Goal: Task Accomplishment & Management: Manage account settings

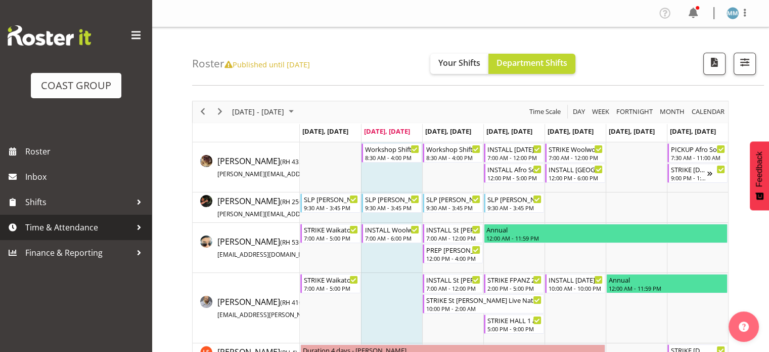
click at [83, 222] on span "Time & Attendance" at bounding box center [78, 226] width 106 height 15
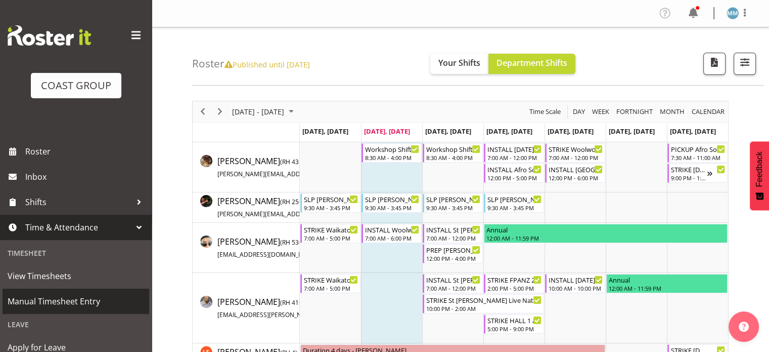
click at [67, 294] on span "Manual Timesheet Entry" at bounding box center [76, 300] width 137 height 15
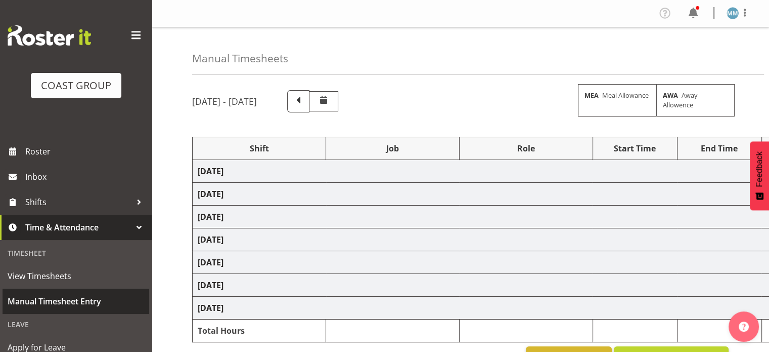
select select "77479"
select select "10164"
select select "82207"
select select "10675"
select select "77479"
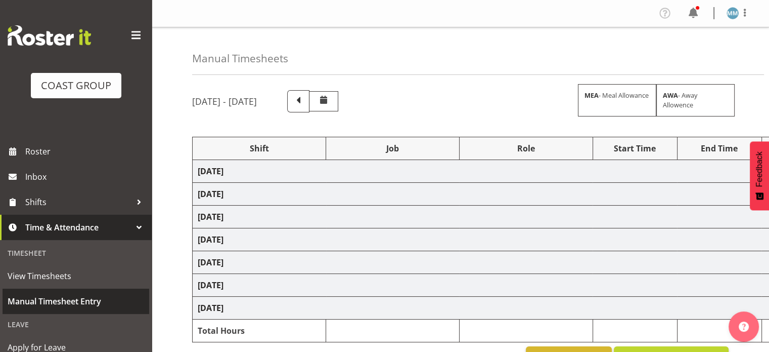
select select "10164"
select select "76891"
select select "10126"
select select "79537"
select select "10432"
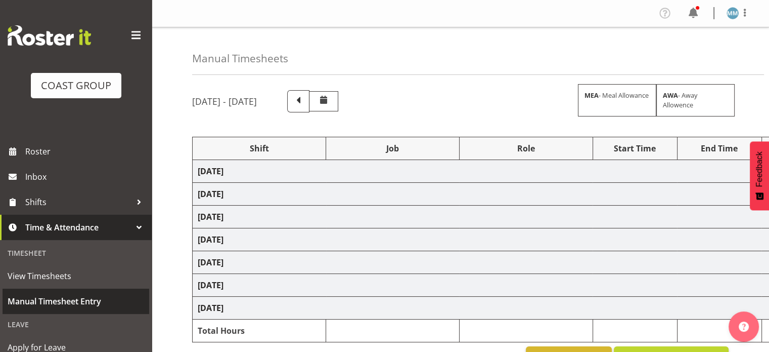
select select "80361"
select select "10501"
select select "82207"
select select "10675"
select select "80361"
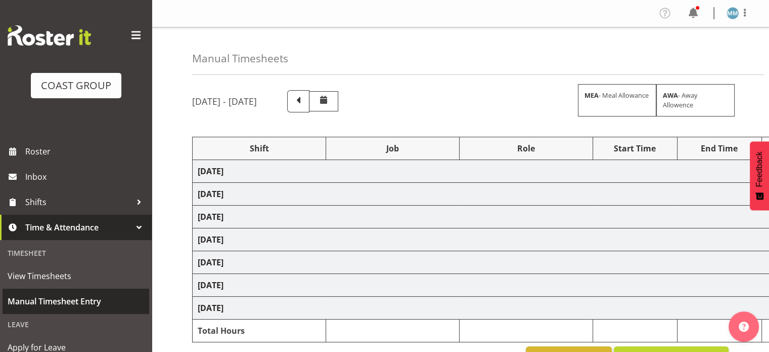
select select "10501"
select select "80361"
select select "10501"
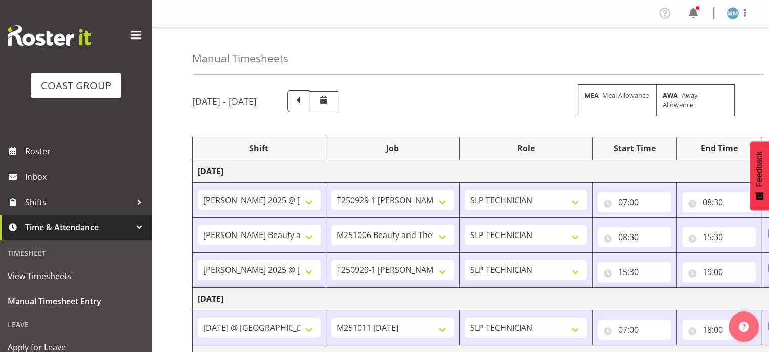
click at [128, 36] on span at bounding box center [136, 35] width 16 height 16
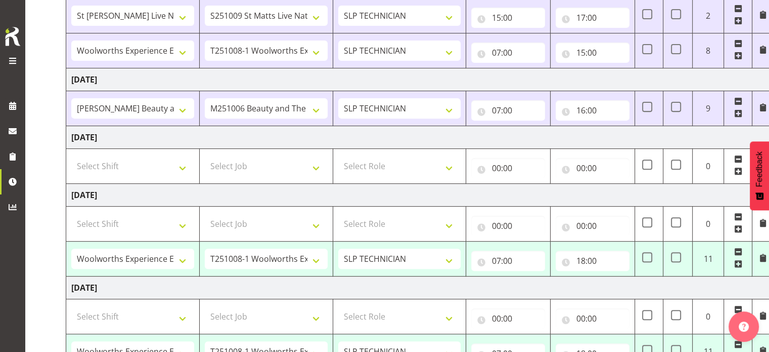
scroll to position [374, 0]
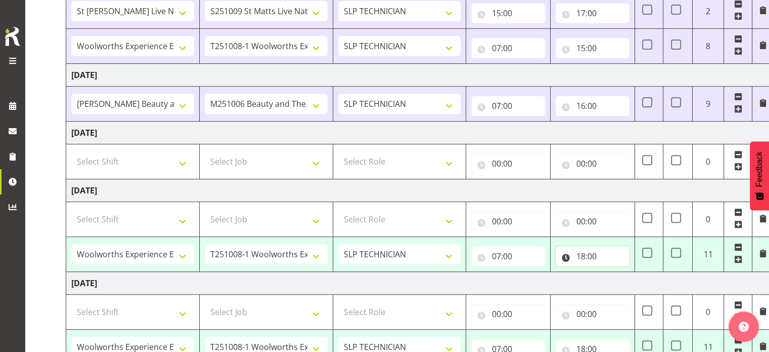
click at [585, 254] on input "18:00" at bounding box center [593, 256] width 74 height 20
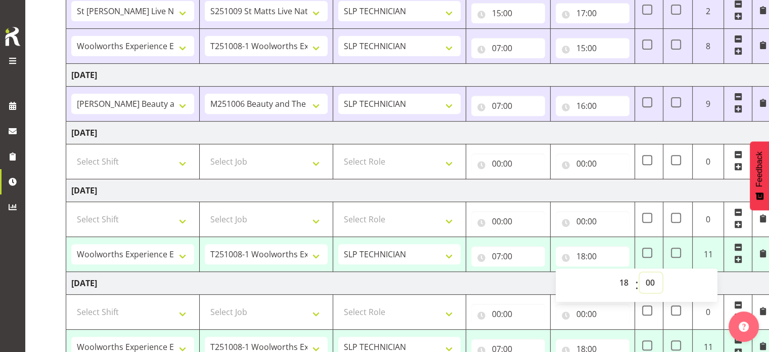
click at [653, 279] on select "00 01 02 03 04 05 06 07 08 09 10 11 12 13 14 15 16 17 18 19 20 21 22 23 24 25 2…" at bounding box center [651, 282] width 23 height 20
select select "15"
click at [640, 272] on select "00 01 02 03 04 05 06 07 08 09 10 11 12 13 14 15 16 17 18 19 20 21 22 23 24 25 2…" at bounding box center [651, 282] width 23 height 20
type input "18:15"
click at [574, 185] on td "[DATE]" at bounding box center [420, 190] width 708 height 23
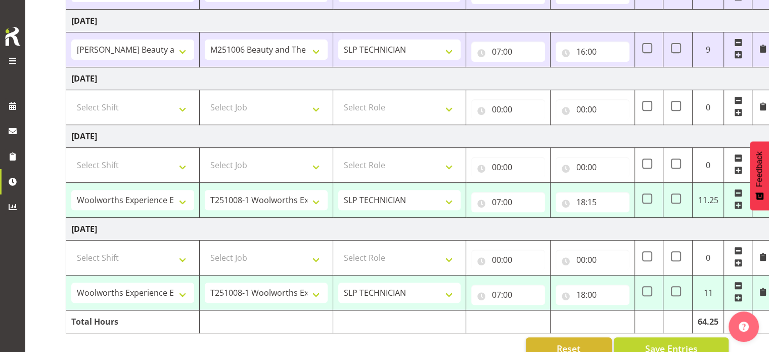
scroll to position [448, 0]
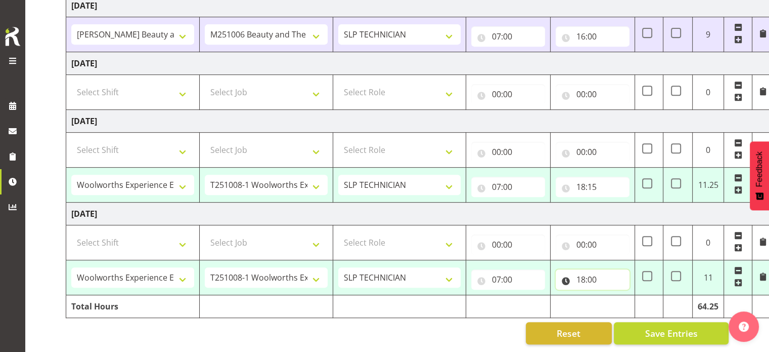
click at [585, 269] on input "18:00" at bounding box center [593, 279] width 74 height 20
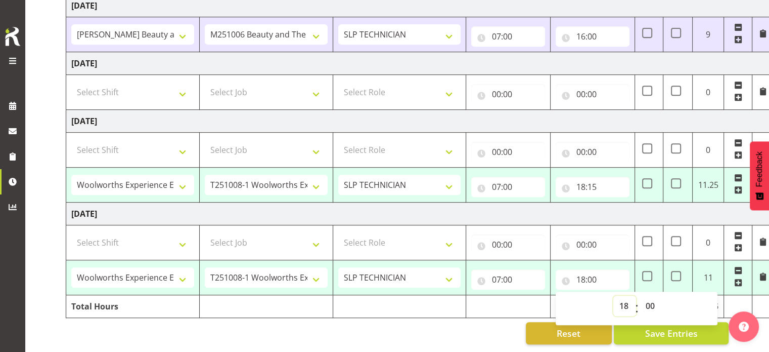
click at [625, 298] on select "00 01 02 03 04 05 06 07 08 09 10 11 12 13 14 15 16 17 18 19 20 21 22 23" at bounding box center [624, 305] width 23 height 20
select select "12"
click at [613, 295] on select "00 01 02 03 04 05 06 07 08 09 10 11 12 13 14 15 16 17 18 19 20 21 22 23" at bounding box center [624, 305] width 23 height 20
type input "12:00"
click at [138, 232] on select "Select Shift "Baradene Art Show 2025 @ [GEOGRAPHIC_DATA] on site @ TBC # Fielda…" at bounding box center [132, 242] width 123 height 20
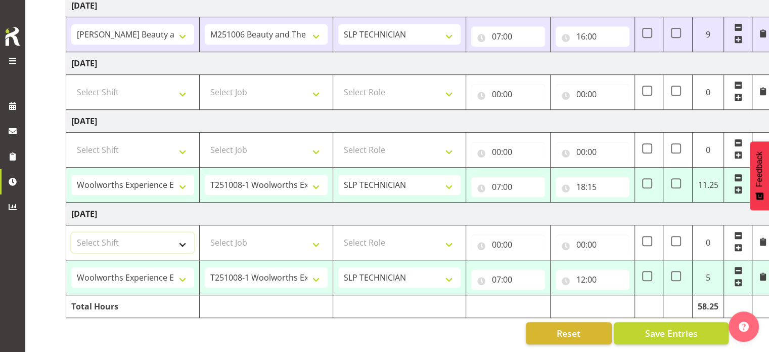
select select "82207"
click at [71, 232] on select "Select Shift "Baradene Art Show 2025 @ [GEOGRAPHIC_DATA] on site @ TBC # Fielda…" at bounding box center [132, 242] width 123 height 20
click at [231, 240] on select "Select Job 1 Carlton Events 1 [PERSON_NAME][GEOGRAPHIC_DATA] 1 [PERSON_NAME][GE…" at bounding box center [266, 242] width 123 height 20
select select "10675"
click at [205, 232] on select "Select Job 1 Carlton Events 1 [PERSON_NAME][GEOGRAPHIC_DATA] 1 [PERSON_NAME][GE…" at bounding box center [266, 242] width 123 height 20
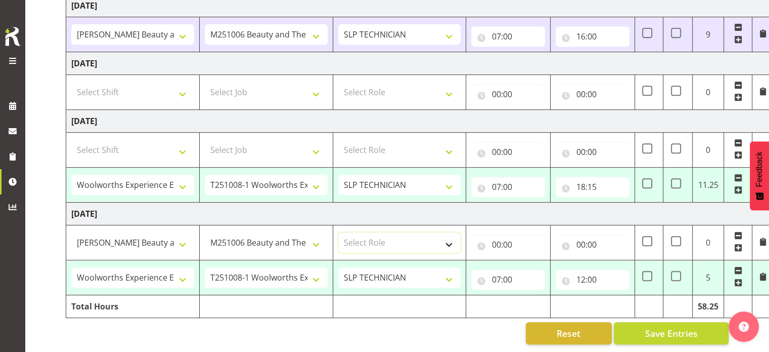
click at [379, 236] on select "Select Role SLP TECHNICIAN" at bounding box center [399, 242] width 123 height 20
select select "123"
click at [338, 232] on select "Select Role SLP TECHNICIAN" at bounding box center [399, 242] width 123 height 20
click at [494, 235] on input "00:00" at bounding box center [508, 244] width 74 height 20
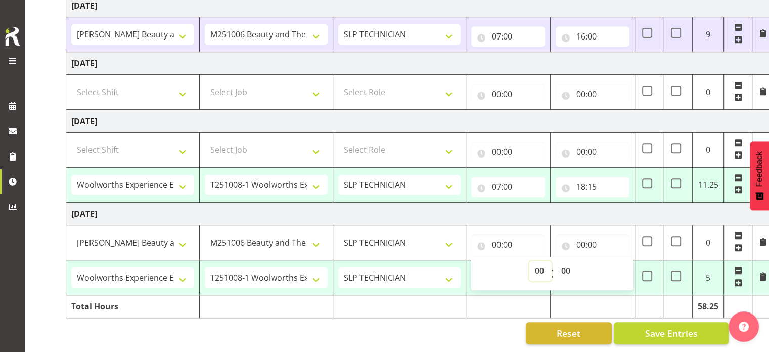
click at [534, 261] on select "00 01 02 03 04 05 06 07 08 09 10 11 12 13 14 15 16 17 18 19 20 21 22 23" at bounding box center [540, 270] width 23 height 20
select select "12"
click at [529, 260] on select "00 01 02 03 04 05 06 07 08 09 10 11 12 13 14 15 16 17 18 19 20 21 22 23" at bounding box center [540, 270] width 23 height 20
type input "12:00"
click at [584, 235] on input "00:00" at bounding box center [593, 244] width 74 height 20
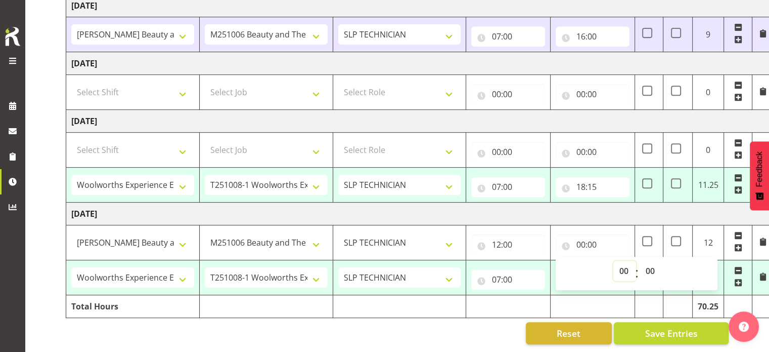
click at [625, 267] on select "00 01 02 03 04 05 06 07 08 09 10 11 12 13 14 15 16 17 18 19 20 21 22 23" at bounding box center [624, 270] width 23 height 20
select select "13"
click at [613, 260] on select "00 01 02 03 04 05 06 07 08 09 10 11 12 13 14 15 16 17 18 19 20 21 22 23" at bounding box center [624, 270] width 23 height 20
type input "13:00"
click at [653, 262] on select "00 01 02 03 04 05 06 07 08 09 10 11 12 13 14 15 16 17 18 19 20 21 22 23 24 25 2…" at bounding box center [651, 270] width 23 height 20
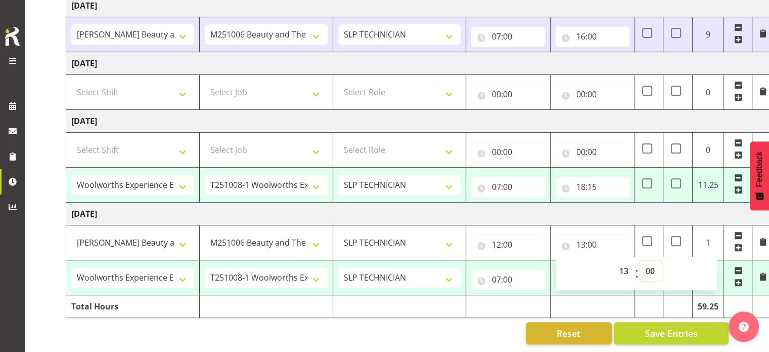
select select "30"
click at [640, 260] on select "00 01 02 03 04 05 06 07 08 09 10 11 12 13 14 15 16 17 18 19 20 21 22 23 24 25 2…" at bounding box center [651, 270] width 23 height 20
type input "13:30"
click at [568, 203] on td "[DATE]" at bounding box center [420, 213] width 708 height 23
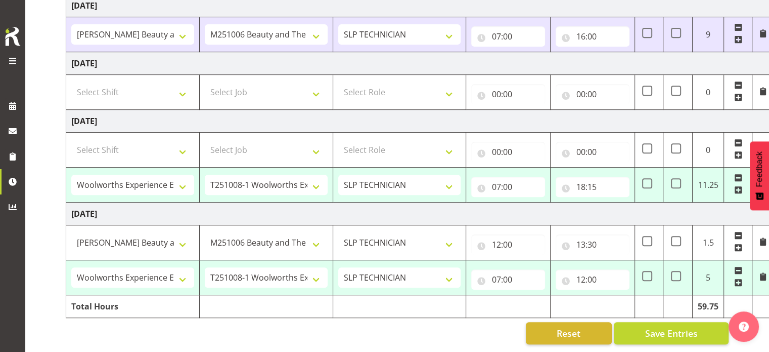
click at [738, 243] on span at bounding box center [738, 247] width 8 height 8
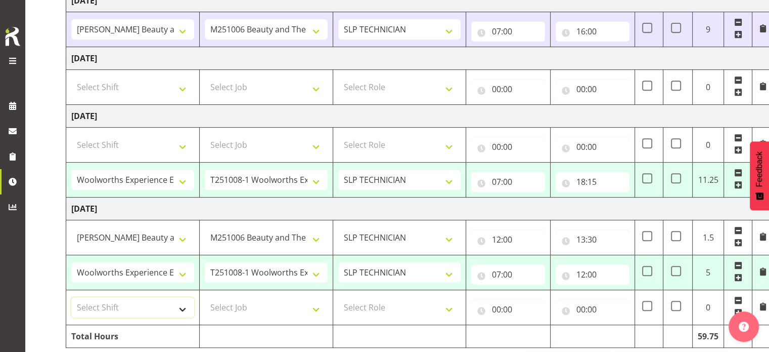
click at [147, 301] on select "Select Shift "Baradene Art Show 2025 @ [GEOGRAPHIC_DATA] on site @ TBC # Fielda…" at bounding box center [132, 307] width 123 height 20
select select "79537"
click at [71, 297] on select "Select Shift "Baradene Art Show 2025 @ [GEOGRAPHIC_DATA] on site @ TBC # Fielda…" at bounding box center [132, 307] width 123 height 20
click at [225, 302] on select "Select Job 1 Carlton Events 1 [PERSON_NAME][GEOGRAPHIC_DATA] 1 [PERSON_NAME][GE…" at bounding box center [266, 307] width 123 height 20
select select "10432"
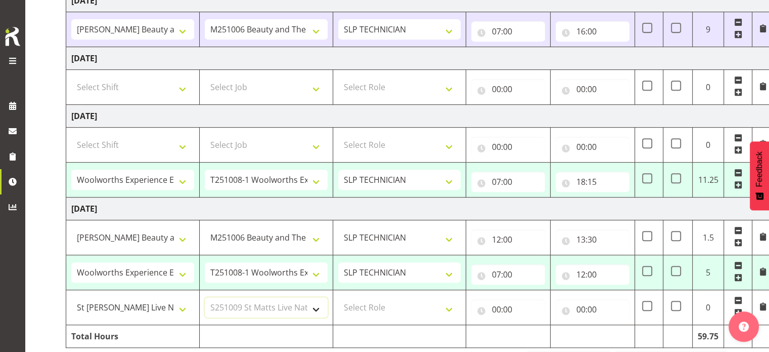
click at [205, 297] on select "Select Job 1 Carlton Events 1 [PERSON_NAME][GEOGRAPHIC_DATA] 1 [PERSON_NAME][GE…" at bounding box center [266, 307] width 123 height 20
click at [364, 303] on select "Select Role SLP TECHNICIAN" at bounding box center [399, 307] width 123 height 20
select select "123"
click at [338, 297] on select "Select Role SLP TECHNICIAN" at bounding box center [399, 307] width 123 height 20
click at [500, 311] on input "00:00" at bounding box center [508, 309] width 74 height 20
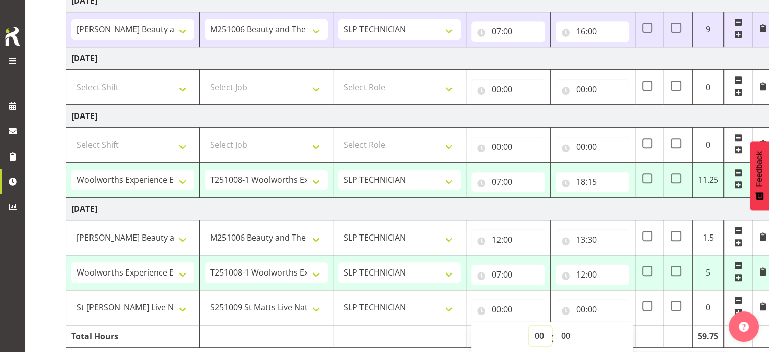
click at [544, 331] on select "00 01 02 03 04 05 06 07 08 09 10 11 12 13 14 15 16 17 18 19 20 21 22 23" at bounding box center [540, 335] width 23 height 20
select select "13"
click at [529, 325] on select "00 01 02 03 04 05 06 07 08 09 10 11 12 13 14 15 16 17 18 19 20 21 22 23" at bounding box center [540, 335] width 23 height 20
type input "13:00"
click at [568, 329] on select "00 01 02 03 04 05 06 07 08 09 10 11 12 13 14 15 16 17 18 19 20 21 22 23 24 25 2…" at bounding box center [566, 335] width 23 height 20
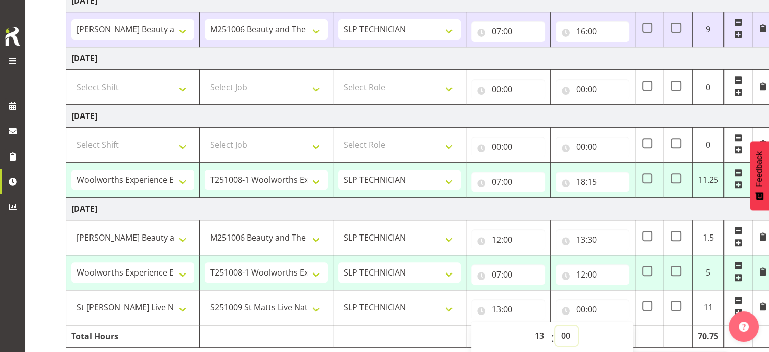
select select "30"
click at [555, 325] on select "00 01 02 03 04 05 06 07 08 09 10 11 12 13 14 15 16 17 18 19 20 21 22 23 24 25 2…" at bounding box center [566, 335] width 23 height 20
type input "13:30"
click at [587, 309] on input "00:00" at bounding box center [593, 309] width 74 height 20
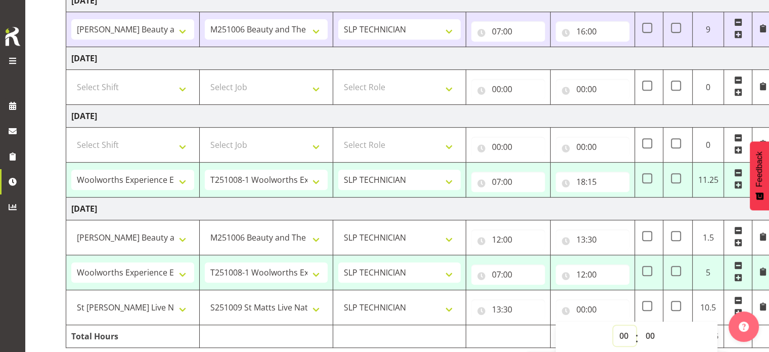
click at [625, 333] on select "00 01 02 03 04 05 06 07 08 09 10 11 12 13 14 15 16 17 18 19 20 21 22 23" at bounding box center [624, 335] width 23 height 20
select select "16"
click at [613, 325] on select "00 01 02 03 04 05 06 07 08 09 10 11 12 13 14 15 16 17 18 19 20 21 22 23" at bounding box center [624, 335] width 23 height 20
type input "16:00"
click at [372, 333] on td at bounding box center [400, 336] width 134 height 23
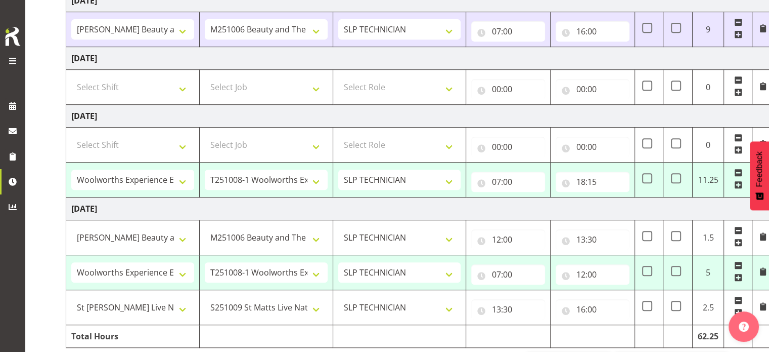
click at [737, 308] on div at bounding box center [744, 323] width 30 height 35
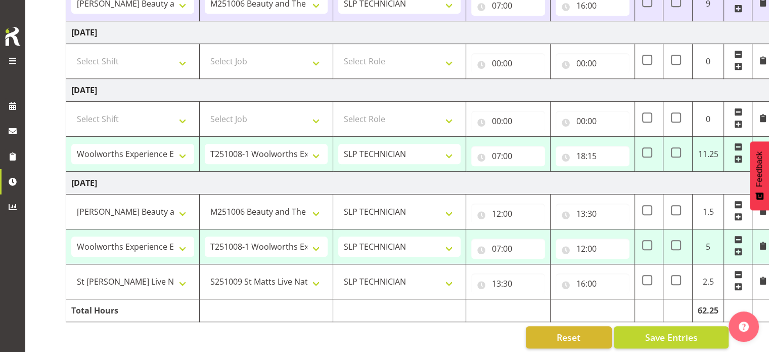
scroll to position [474, 0]
click at [739, 286] on span at bounding box center [738, 286] width 8 height 8
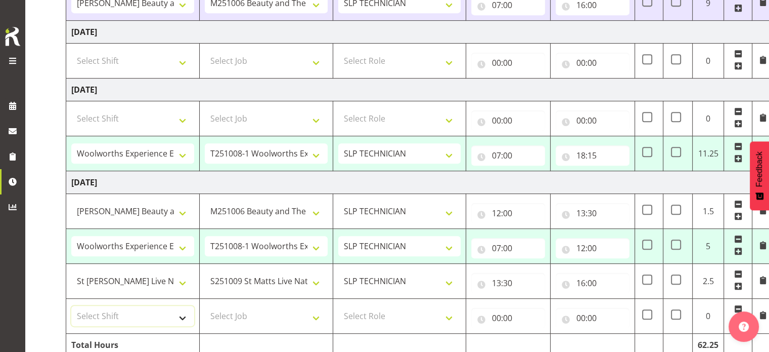
click at [129, 310] on select "Select Shift "Baradene Art Show 2025 @ [GEOGRAPHIC_DATA] on site @ TBC # Fielda…" at bounding box center [132, 315] width 123 height 20
select select "82207"
click at [71, 305] on select "Select Shift "Baradene Art Show 2025 @ [GEOGRAPHIC_DATA] on site @ TBC # Fielda…" at bounding box center [132, 315] width 123 height 20
click at [251, 312] on select "Select Job 1 Carlton Events 1 [PERSON_NAME][GEOGRAPHIC_DATA] 1 [PERSON_NAME][GE…" at bounding box center [266, 315] width 123 height 20
select select "10675"
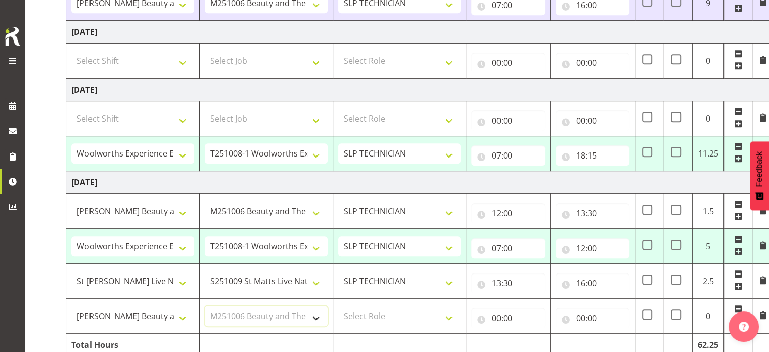
click at [205, 305] on select "Select Job 1 Carlton Events 1 [PERSON_NAME][GEOGRAPHIC_DATA] 1 [PERSON_NAME][GE…" at bounding box center [266, 315] width 123 height 20
click at [361, 325] on td "Select Role SLP TECHNICIAN" at bounding box center [400, 315] width 134 height 35
click at [370, 308] on select "Select Role SLP TECHNICIAN" at bounding box center [399, 315] width 123 height 20
click at [398, 321] on select "Select Role SLP TECHNICIAN" at bounding box center [399, 315] width 123 height 20
drag, startPoint x: 399, startPoint y: 319, endPoint x: 401, endPoint y: 332, distance: 13.3
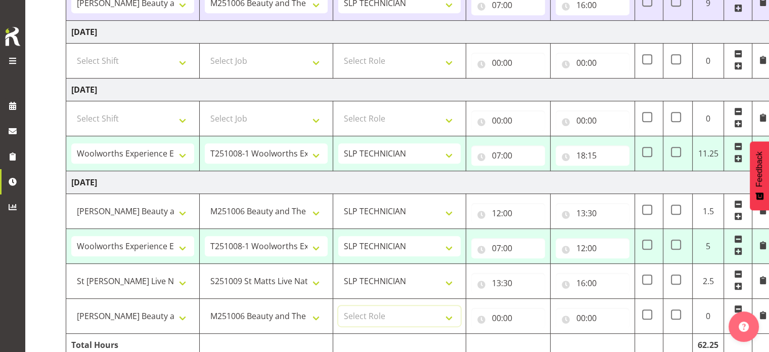
click at [401, 332] on tbody "[DATE] "Baradene Art Show 2025 @ [GEOGRAPHIC_DATA] on site @ [GEOGRAPHIC_DATA]-…" at bounding box center [420, 20] width 708 height 671
select select "123"
click at [338, 305] on select "Select Role SLP TECHNICIAN" at bounding box center [399, 315] width 123 height 20
click at [500, 318] on input "00:00" at bounding box center [508, 318] width 74 height 20
click at [538, 339] on select "00 01 02 03 04 05 06 07 08 09 10 11 12 13 14 15 16 17 18 19 20 21 22 23" at bounding box center [540, 344] width 23 height 20
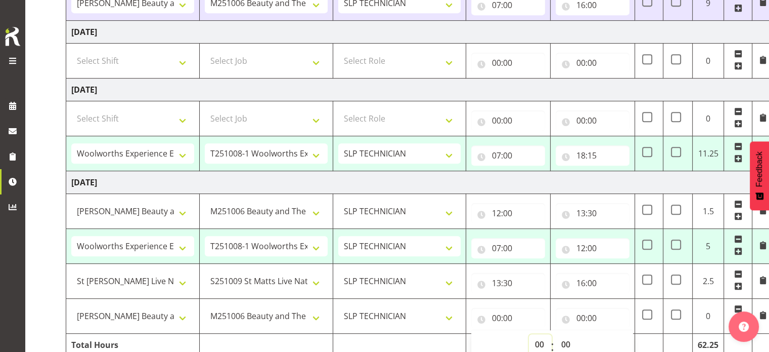
select select "16"
click at [529, 334] on select "00 01 02 03 04 05 06 07 08 09 10 11 12 13 14 15 16 17 18 19 20 21 22 23" at bounding box center [540, 344] width 23 height 20
type input "16:00"
click at [582, 314] on input "00:00" at bounding box center [593, 318] width 74 height 20
click at [623, 339] on select "00 01 02 03 04 05 06 07 08 09 10 11 12 13 14 15 16 17 18 19 20 21 22 23" at bounding box center [624, 344] width 23 height 20
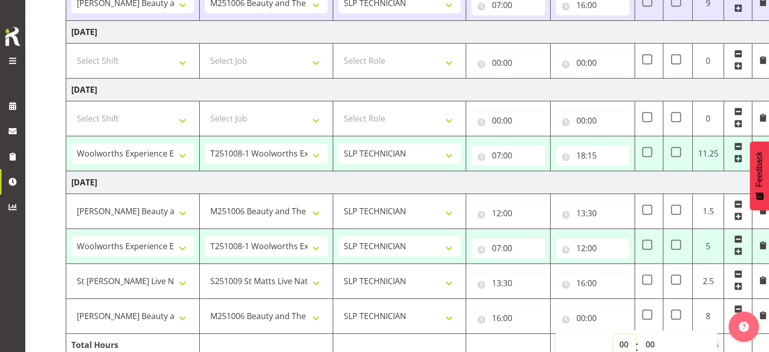
select select "18"
click at [613, 334] on select "00 01 02 03 04 05 06 07 08 09 10 11 12 13 14 15 16 17 18 19 20 21 22 23" at bounding box center [624, 344] width 23 height 20
type input "18:00"
click at [381, 337] on td at bounding box center [400, 344] width 134 height 23
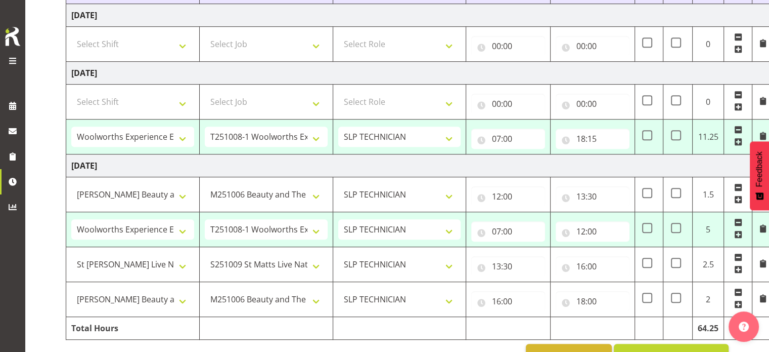
scroll to position [518, 0]
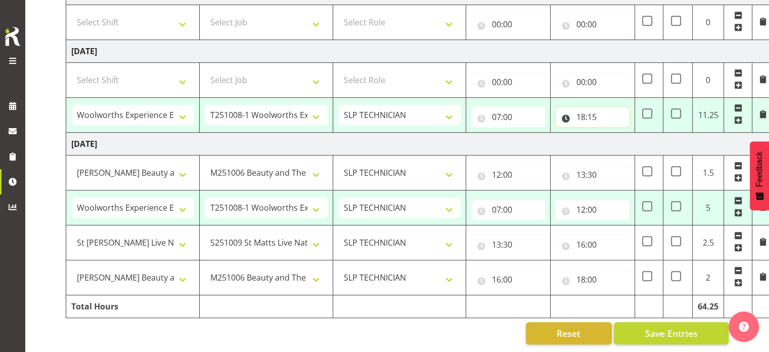
click at [597, 107] on input "18:15" at bounding box center [593, 117] width 74 height 20
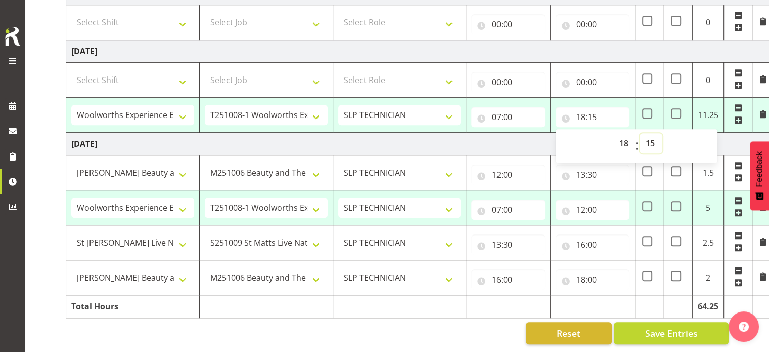
click at [646, 138] on select "00 01 02 03 04 05 06 07 08 09 10 11 12 13 14 15 16 17 18 19 20 21 22 23 24 25 2…" at bounding box center [651, 143] width 23 height 20
select select "30"
click at [640, 133] on select "00 01 02 03 04 05 06 07 08 09 10 11 12 13 14 15 16 17 18 19 20 21 22 23 24 25 2…" at bounding box center [651, 143] width 23 height 20
type input "18:30"
click at [445, 322] on div "Reset Save Entries" at bounding box center [397, 333] width 663 height 22
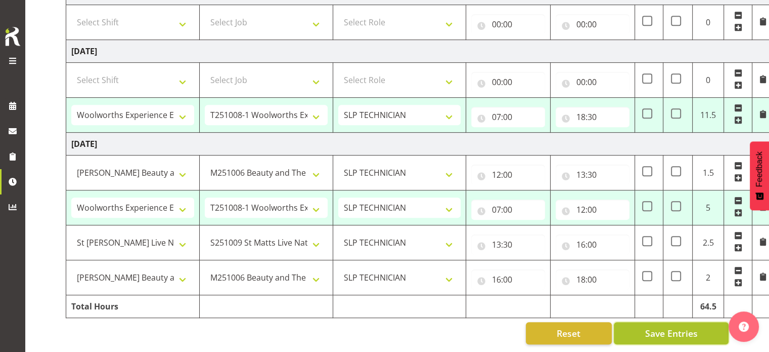
click at [654, 326] on span "Save Entries" at bounding box center [671, 332] width 53 height 13
select select "80361"
select select "10501"
type input "07:00"
type input "15:00"
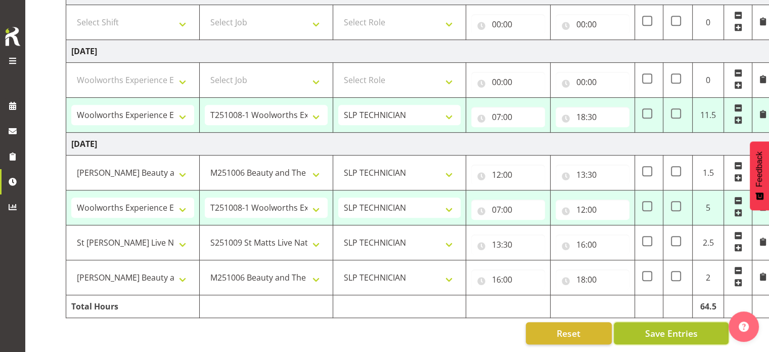
type input "15:00"
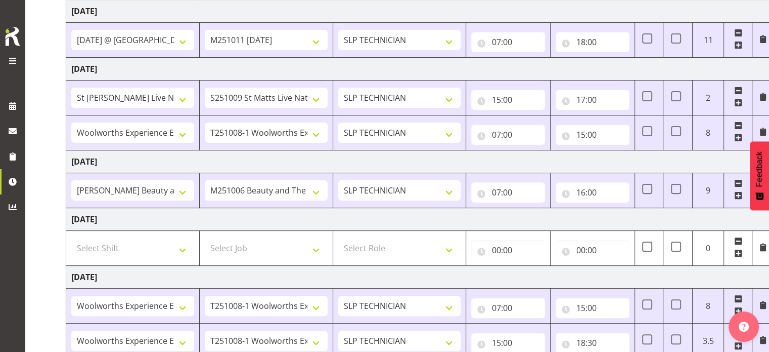
scroll to position [0, 4]
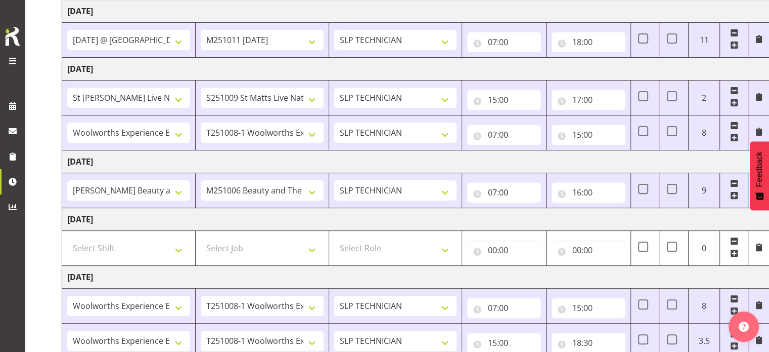
click at [14, 61] on span at bounding box center [13, 61] width 12 height 12
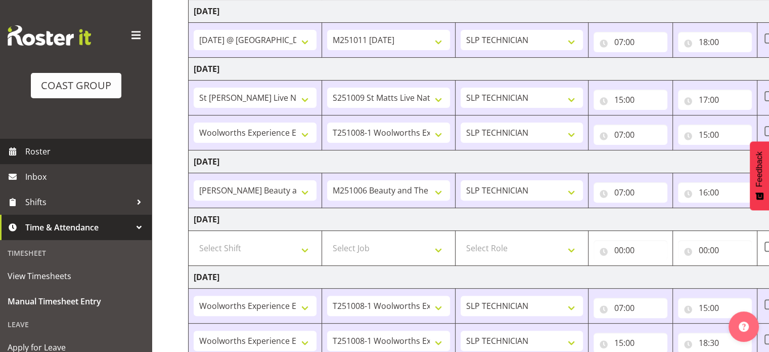
click at [48, 151] on span "Roster" at bounding box center [85, 151] width 121 height 15
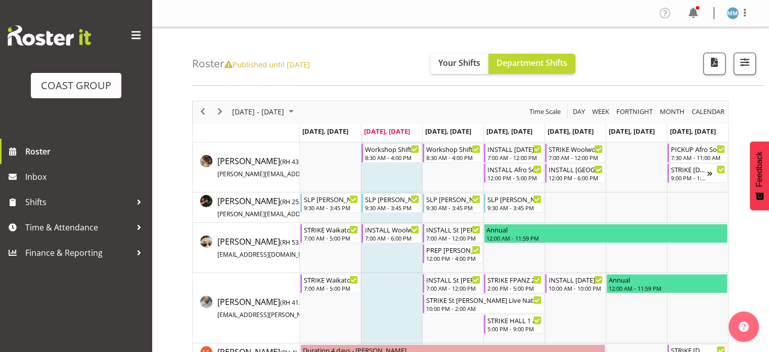
click at [251, 62] on span "Published until May 21, 2023" at bounding box center [267, 64] width 85 height 10
click at [236, 64] on span "Published until May 21, 2023" at bounding box center [267, 64] width 85 height 10
click at [235, 64] on span "Published until May 21, 2023" at bounding box center [267, 64] width 85 height 10
click at [457, 69] on button "Your Shifts" at bounding box center [459, 64] width 58 height 20
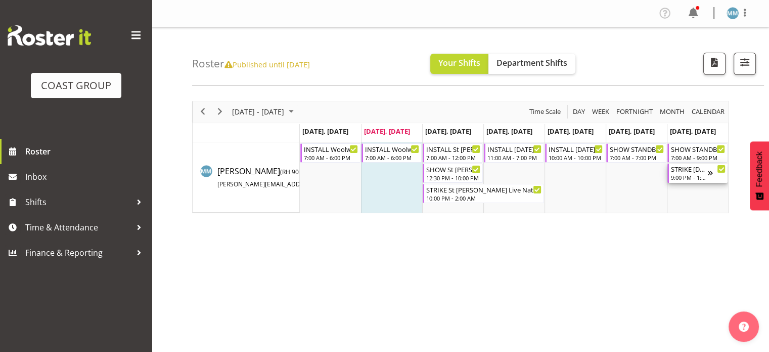
click at [697, 180] on div "9:00 PM - 1:00 AM" at bounding box center [689, 177] width 37 height 8
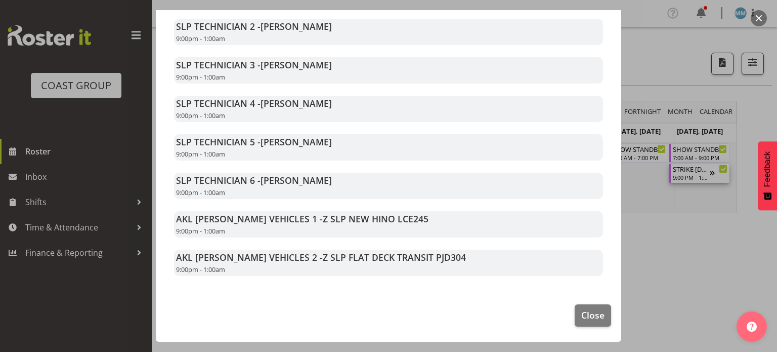
scroll to position [315, 0]
click at [587, 321] on span "Close" at bounding box center [592, 314] width 23 height 13
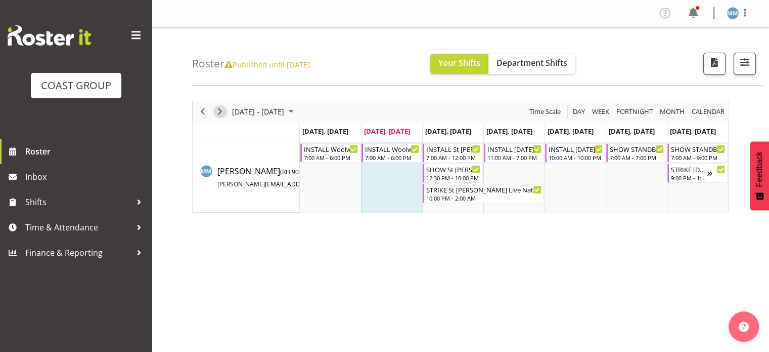
click at [221, 113] on span "Next" at bounding box center [220, 111] width 12 height 13
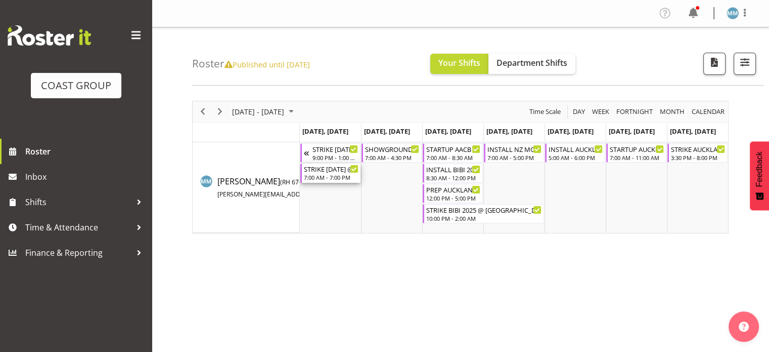
click at [329, 173] on div "7:00 AM - 7:00 PM" at bounding box center [331, 177] width 55 height 8
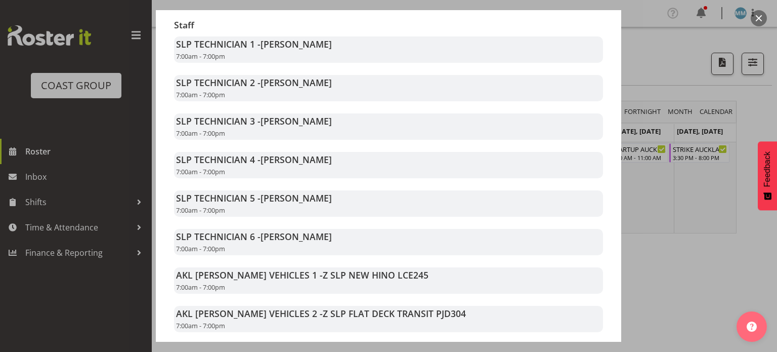
scroll to position [218, 0]
click at [686, 271] on div at bounding box center [388, 176] width 777 height 352
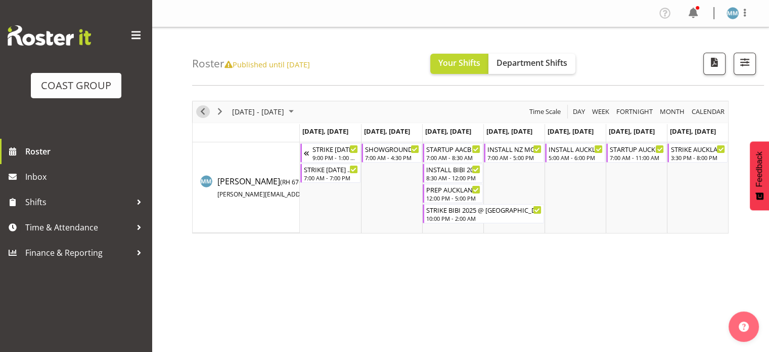
click at [208, 117] on div "previous period" at bounding box center [202, 111] width 17 height 21
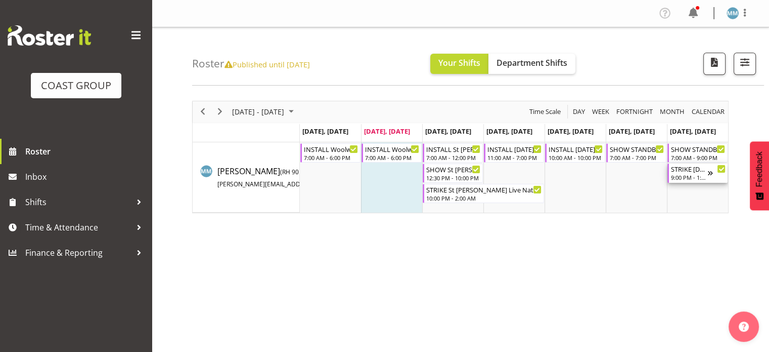
click at [705, 180] on div "9:00 PM - 1:00 AM" at bounding box center [689, 177] width 37 height 8
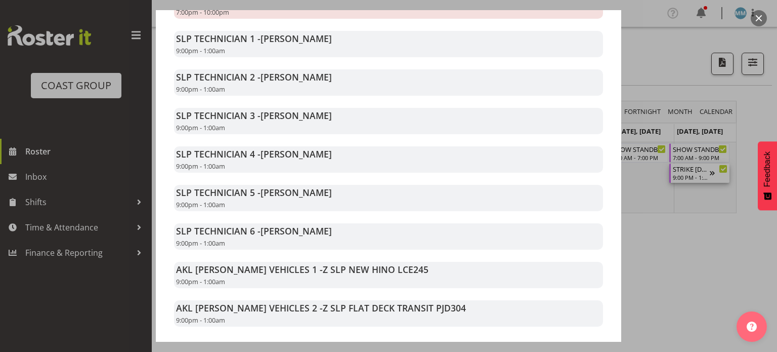
scroll to position [262, 0]
click at [702, 283] on div at bounding box center [388, 176] width 777 height 352
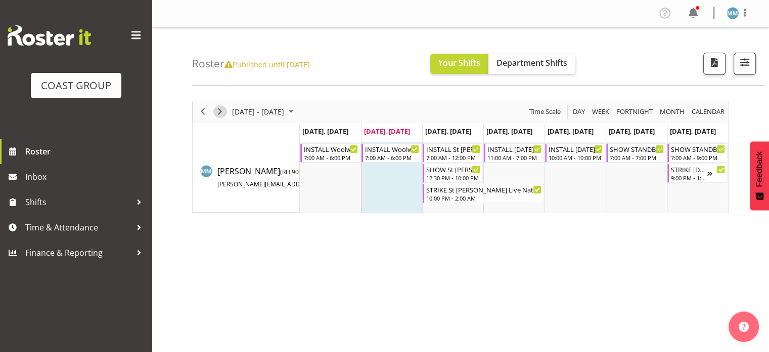
click at [221, 110] on span "Next" at bounding box center [220, 111] width 12 height 13
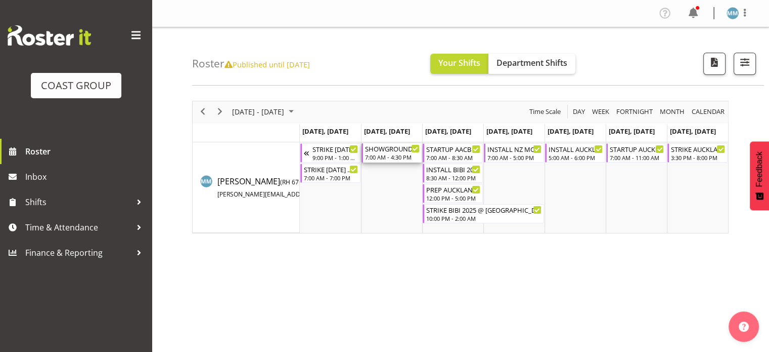
click at [392, 155] on div "7:00 AM - 4:30 PM" at bounding box center [392, 157] width 55 height 8
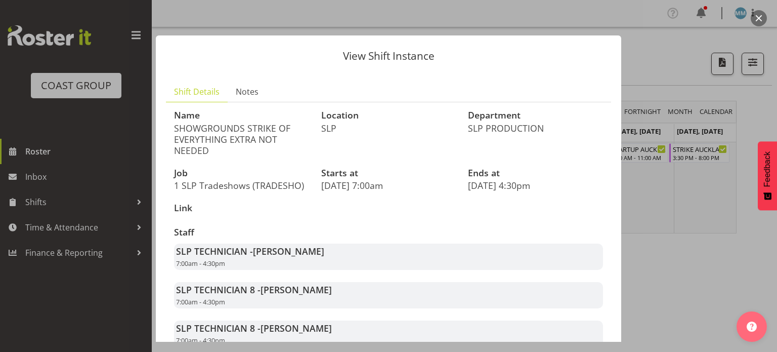
click at [705, 249] on div at bounding box center [388, 176] width 777 height 352
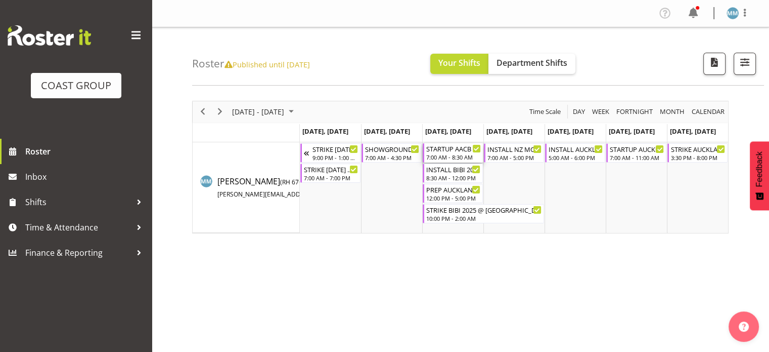
click at [441, 146] on div "STARTUP AACB 62nd ASC Conference 2025 @ Grand Millenium On Site @ 0600" at bounding box center [453, 148] width 55 height 10
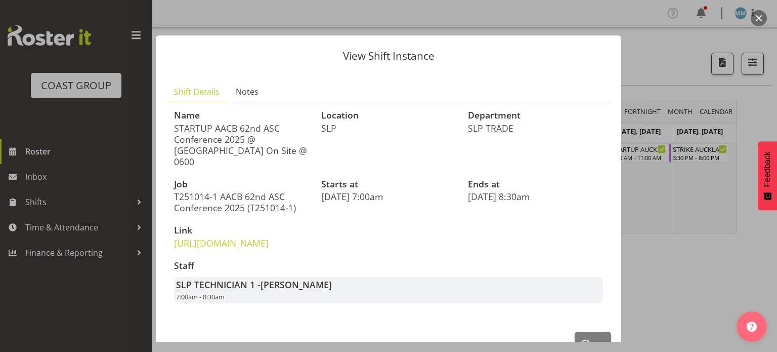
click at [680, 271] on div at bounding box center [388, 176] width 777 height 352
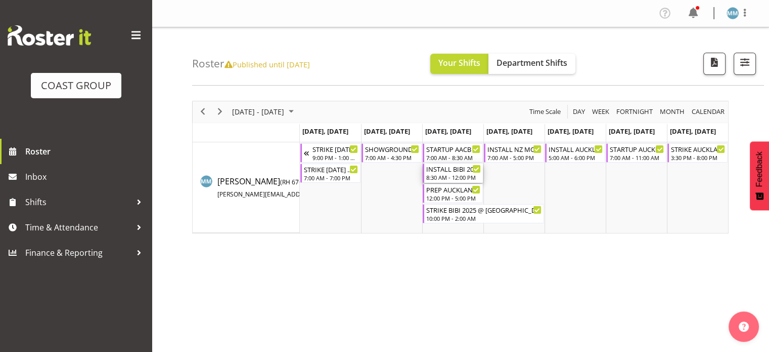
click at [444, 174] on div "8:30 AM - 12:00 PM" at bounding box center [453, 177] width 55 height 8
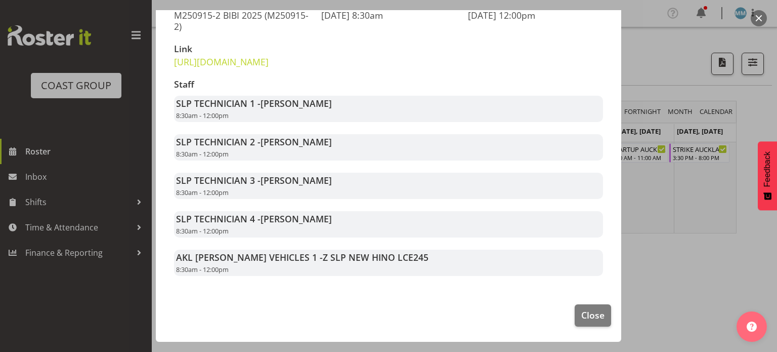
scroll to position [178, 0]
click at [702, 286] on div at bounding box center [388, 176] width 777 height 352
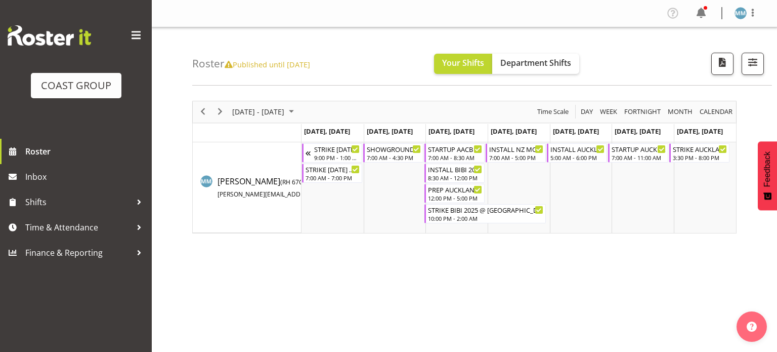
drag, startPoint x: 702, startPoint y: 286, endPoint x: 642, endPoint y: 244, distance: 73.8
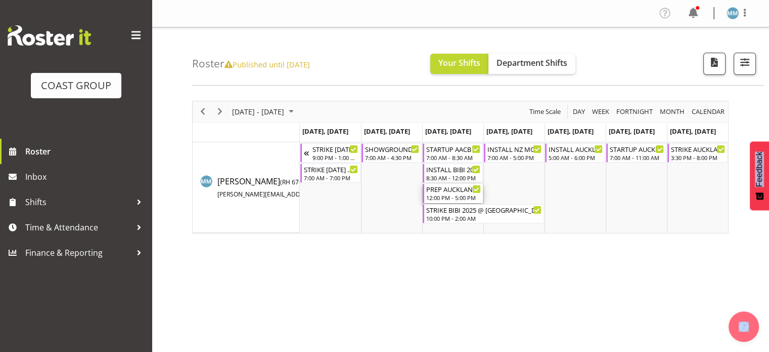
click at [449, 192] on div "PREP AUCKLAND BABY EXPO 2025 @ The Workshop" at bounding box center [453, 189] width 55 height 10
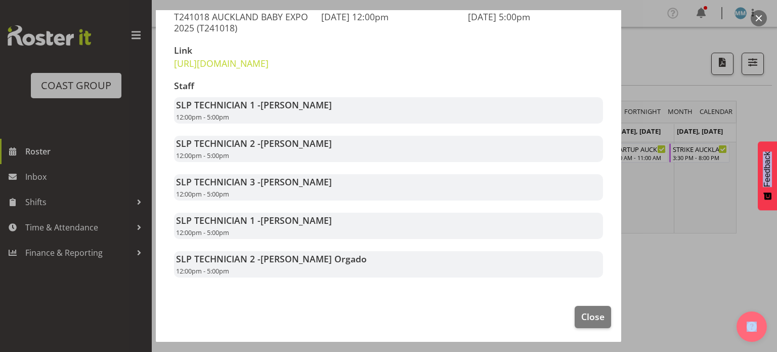
scroll to position [160, 0]
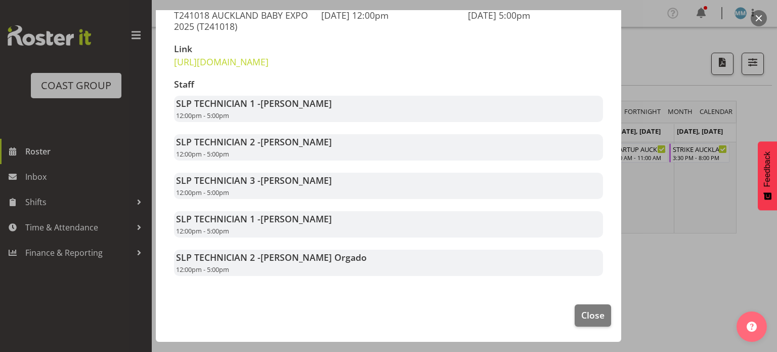
click at [692, 281] on div at bounding box center [388, 176] width 777 height 352
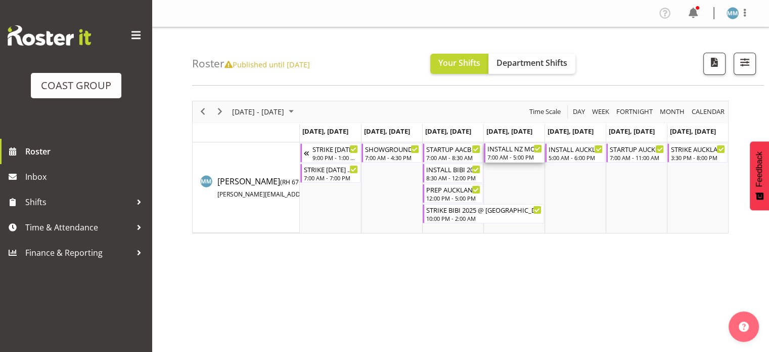
click at [513, 154] on div "7:00 AM - 5:00 PM" at bounding box center [515, 157] width 55 height 8
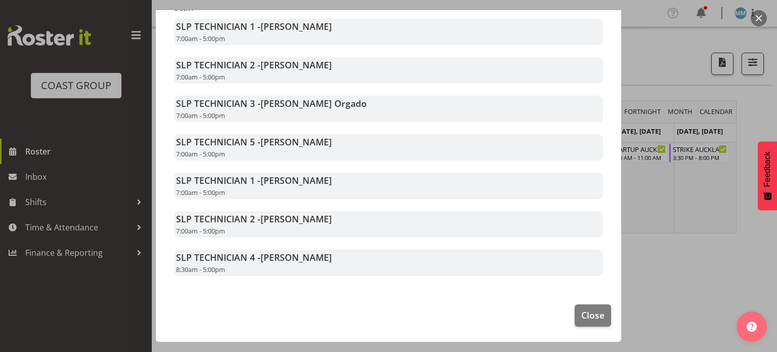
scroll to position [265, 0]
click at [652, 261] on div at bounding box center [388, 176] width 777 height 352
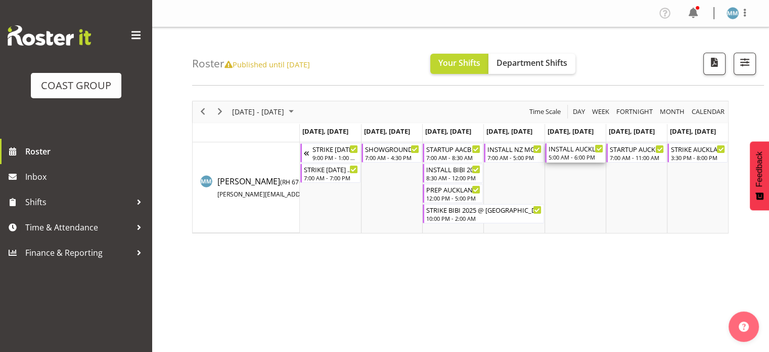
click at [576, 150] on div "INSTALL AUCKLAND BABY EXPO 2025 @ Event Finder Stadium On Site @ 0600" at bounding box center [576, 148] width 55 height 10
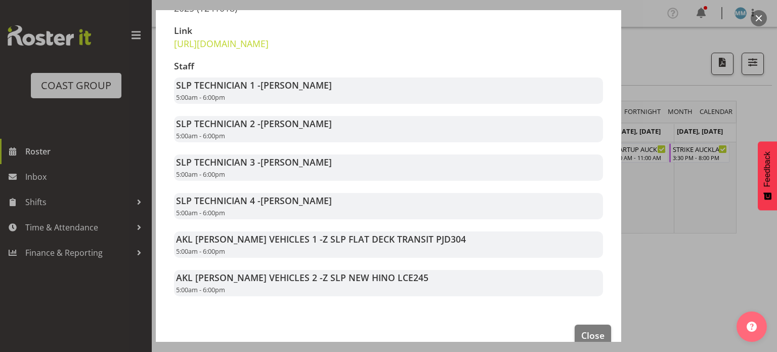
scroll to position [188, 0]
click at [712, 295] on div at bounding box center [388, 176] width 777 height 352
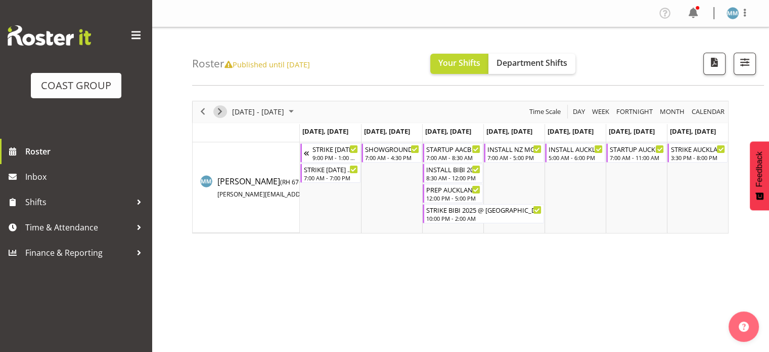
click at [221, 110] on span "Next" at bounding box center [220, 111] width 12 height 13
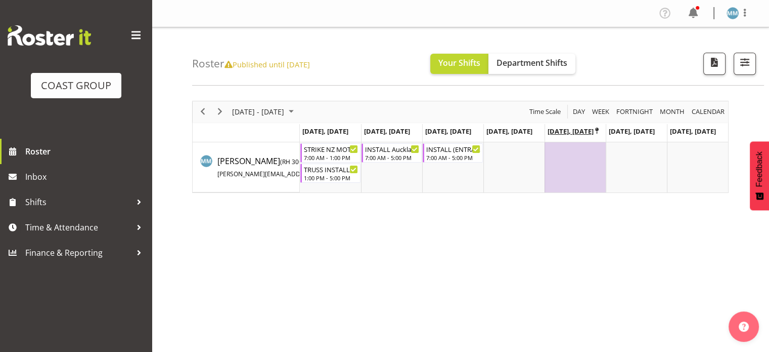
click at [597, 132] on icon "Timeline Week of October 21, 2025" at bounding box center [597, 130] width 4 height 7
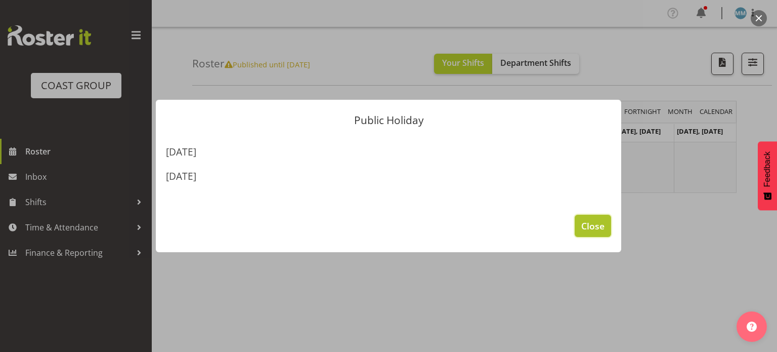
click at [586, 225] on span "Close" at bounding box center [592, 225] width 23 height 13
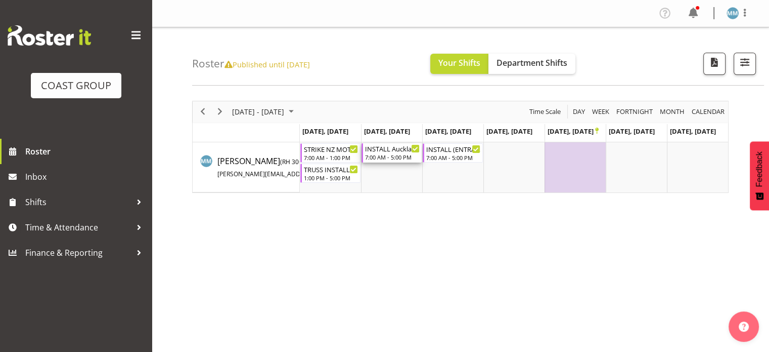
click at [383, 155] on div "7:00 AM - 5:00 PM" at bounding box center [392, 157] width 55 height 8
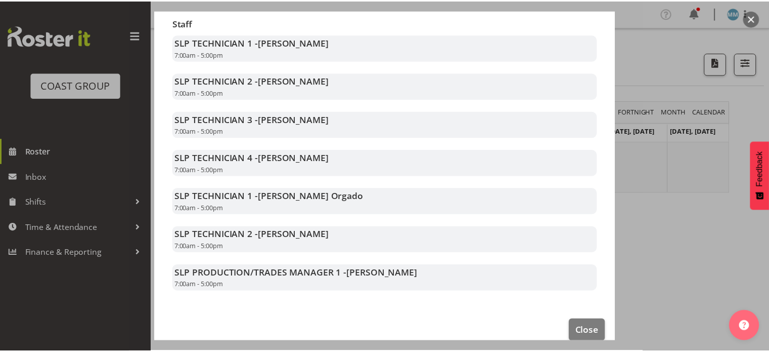
scroll to position [243, 0]
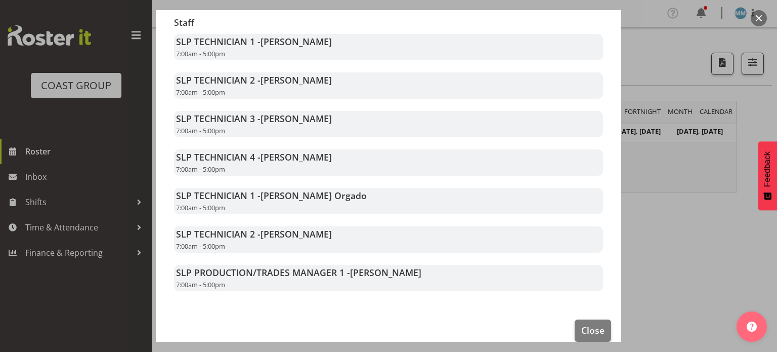
click at [724, 252] on div at bounding box center [388, 176] width 777 height 352
